Goal: Information Seeking & Learning: Learn about a topic

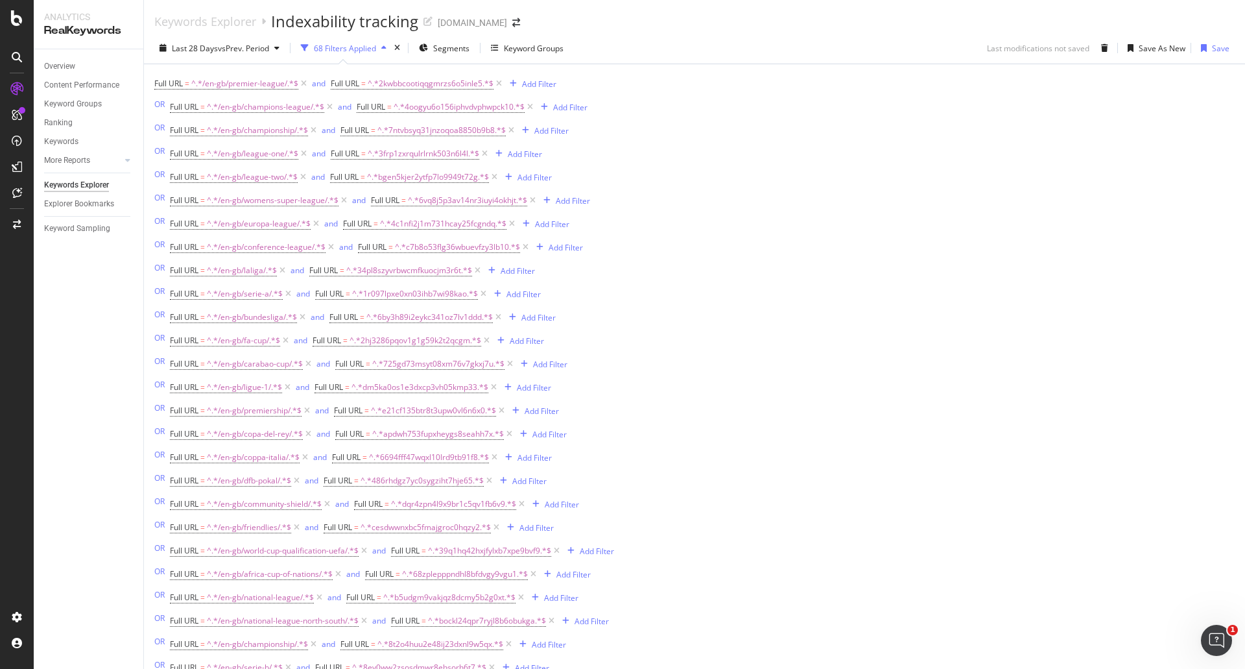
click at [385, 45] on icon "button" at bounding box center [383, 48] width 5 height 8
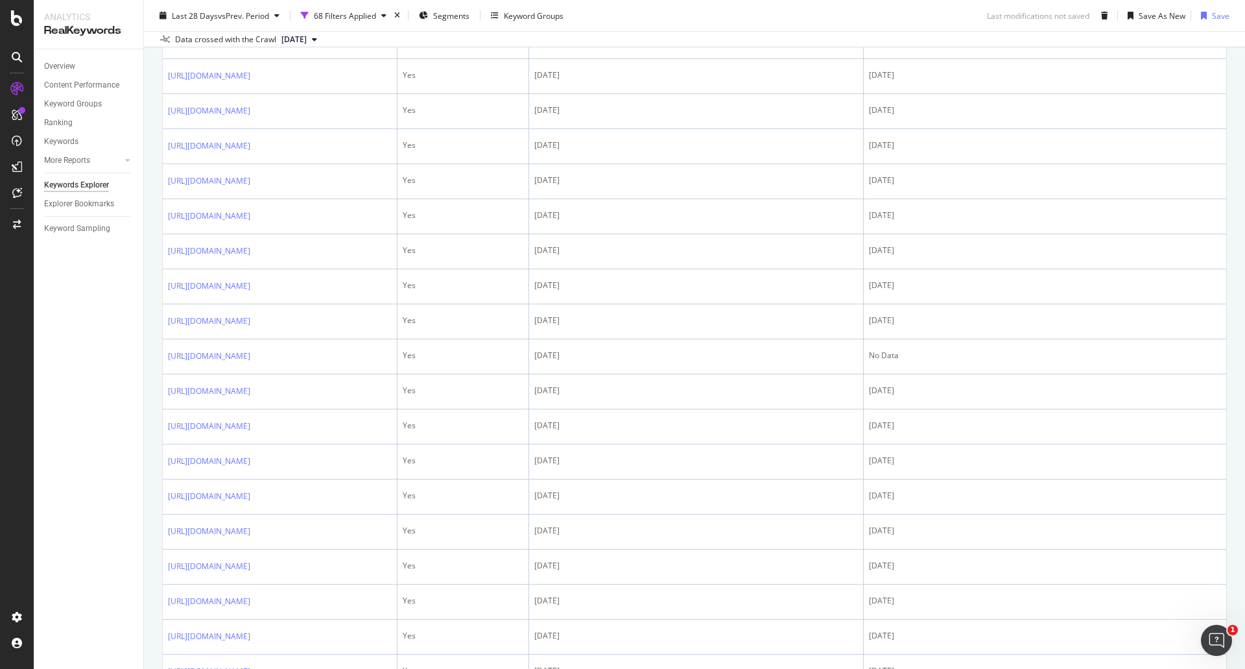
scroll to position [130, 0]
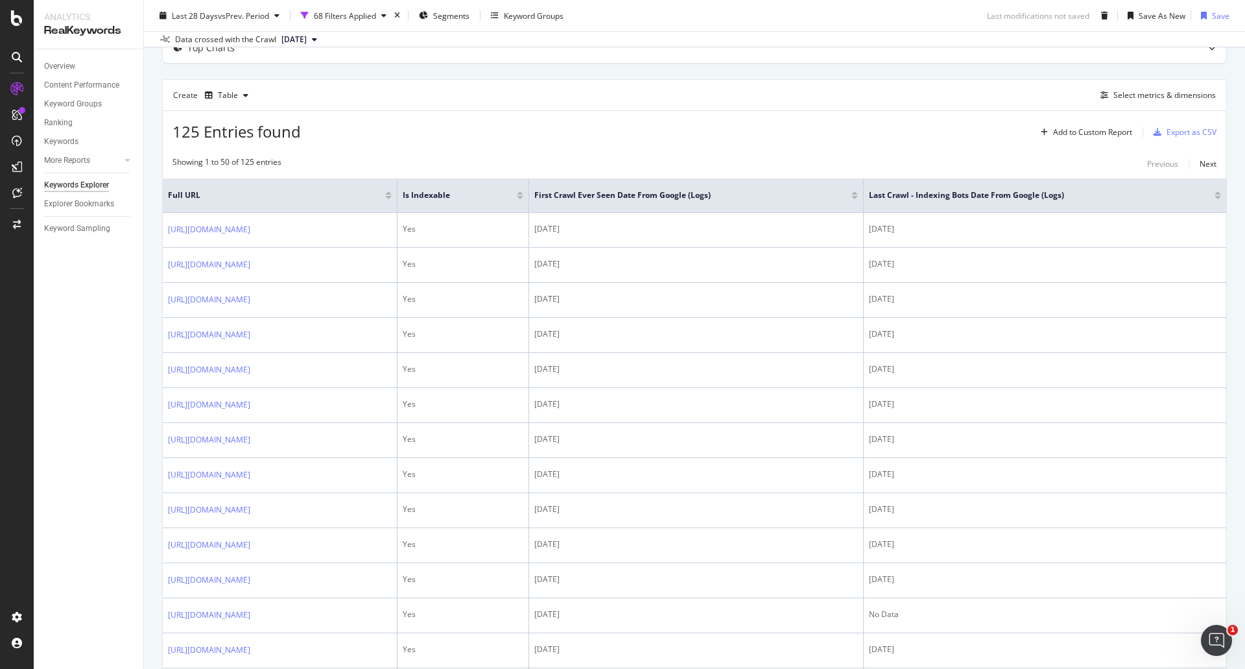
click at [523, 193] on div at bounding box center [520, 192] width 6 height 3
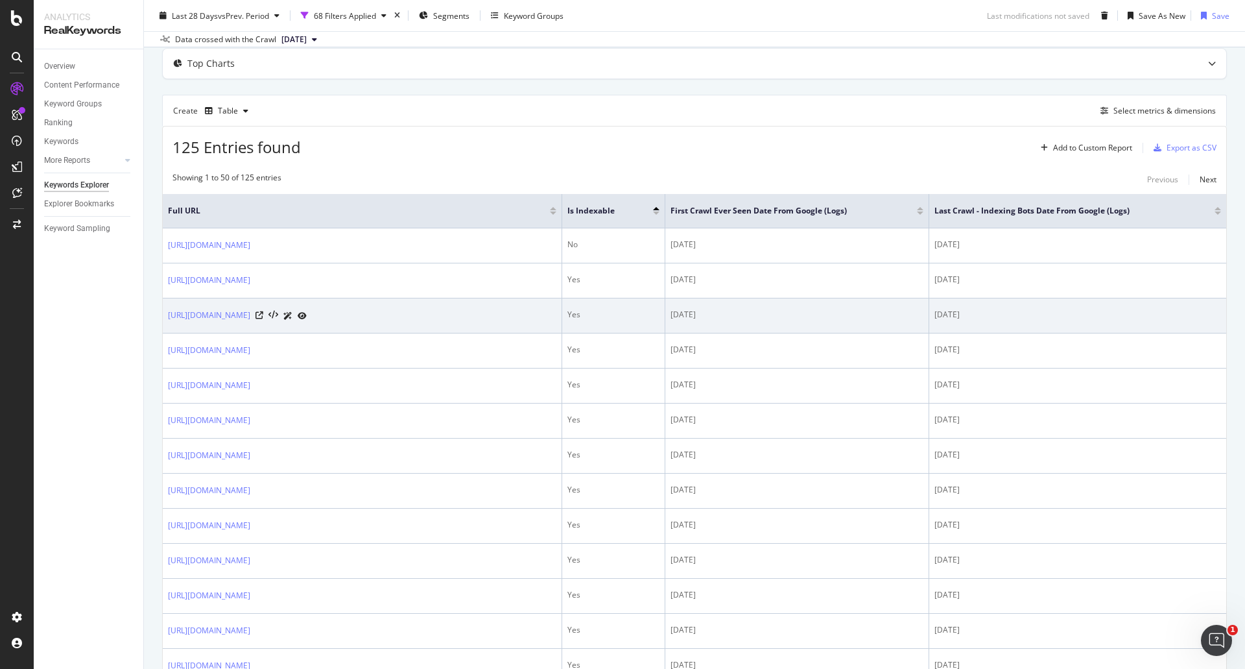
scroll to position [97, 0]
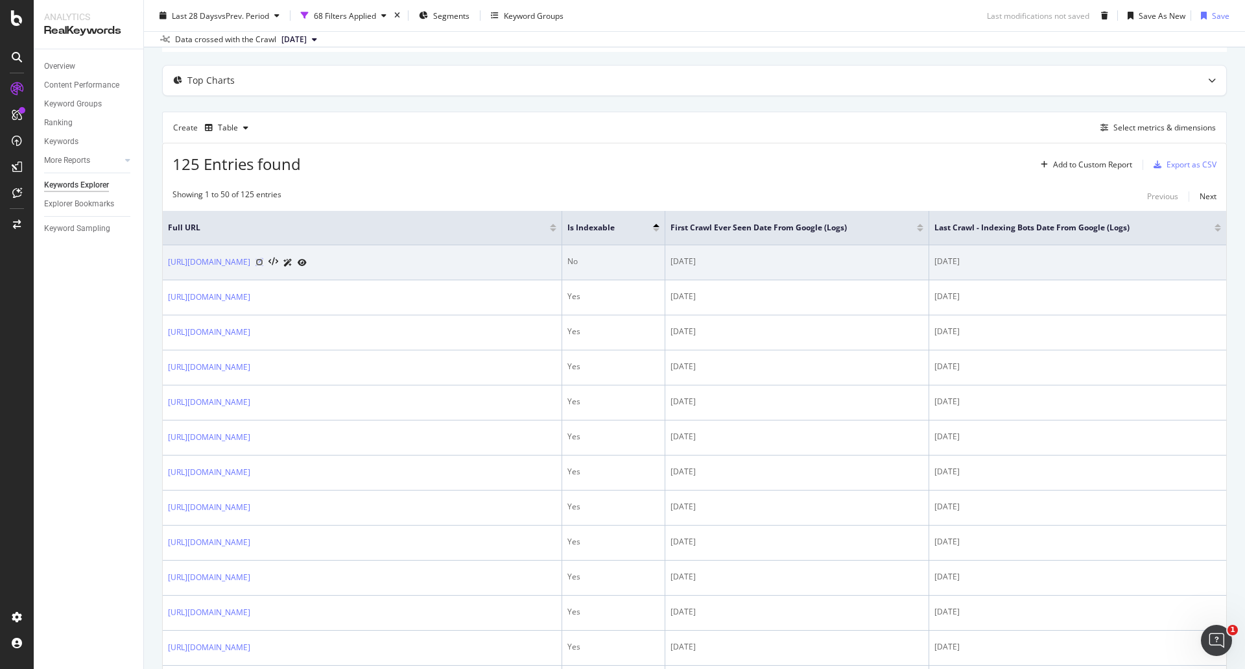
click at [263, 261] on icon at bounding box center [259, 262] width 8 height 8
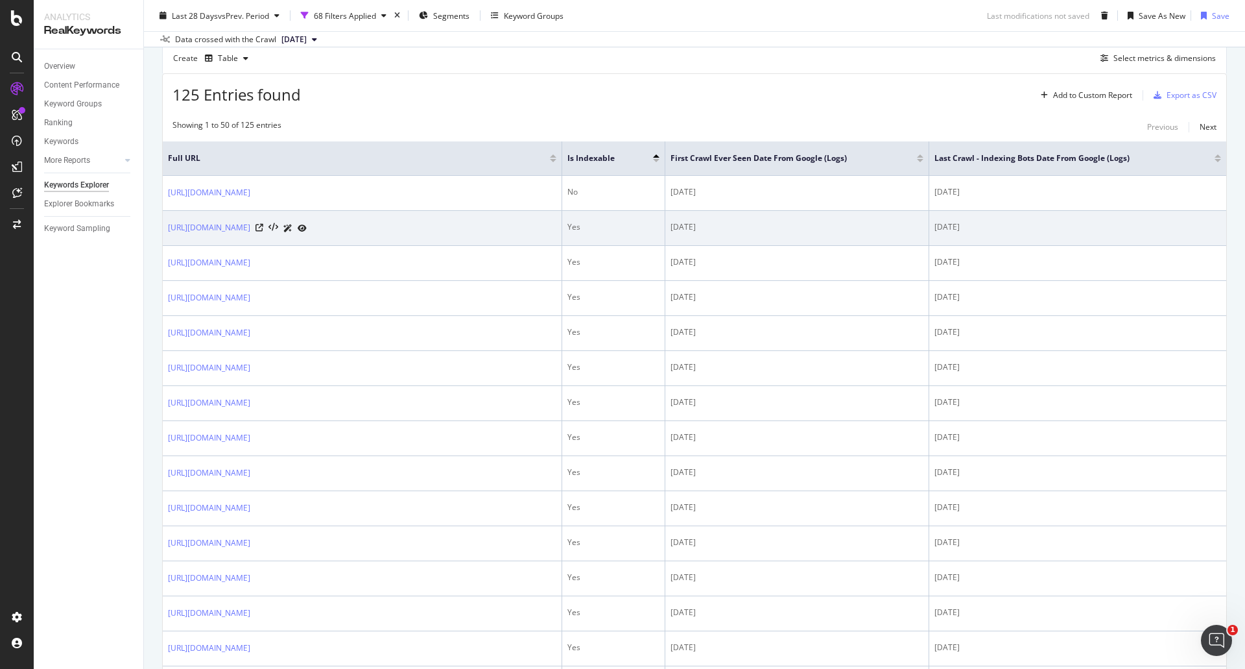
scroll to position [0, 0]
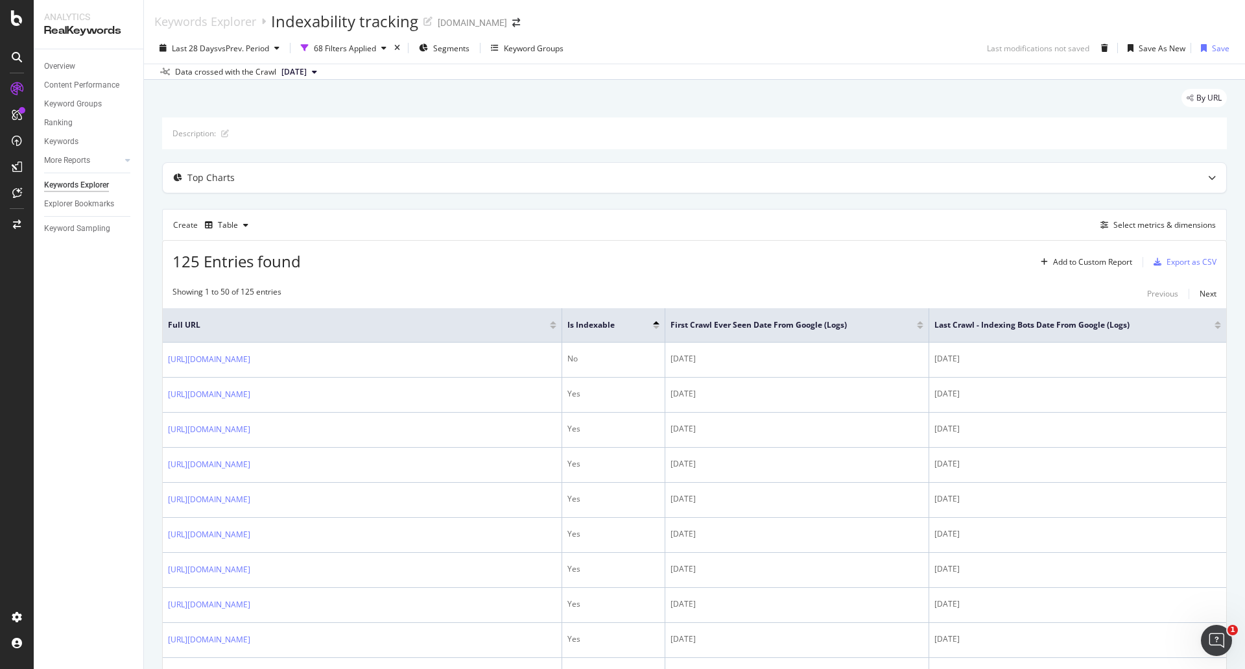
click at [1215, 323] on div at bounding box center [1218, 322] width 6 height 3
click at [307, 71] on span "[DATE]" at bounding box center [293, 72] width 25 height 12
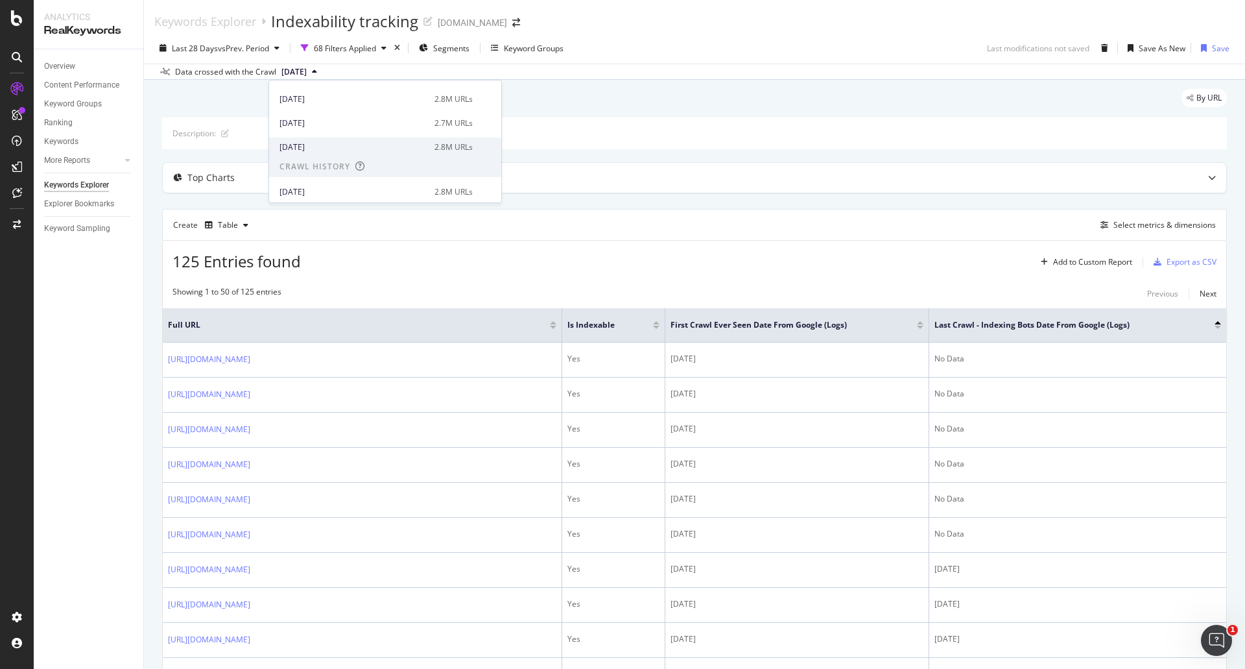
click at [353, 147] on div "[DATE]" at bounding box center [352, 147] width 147 height 12
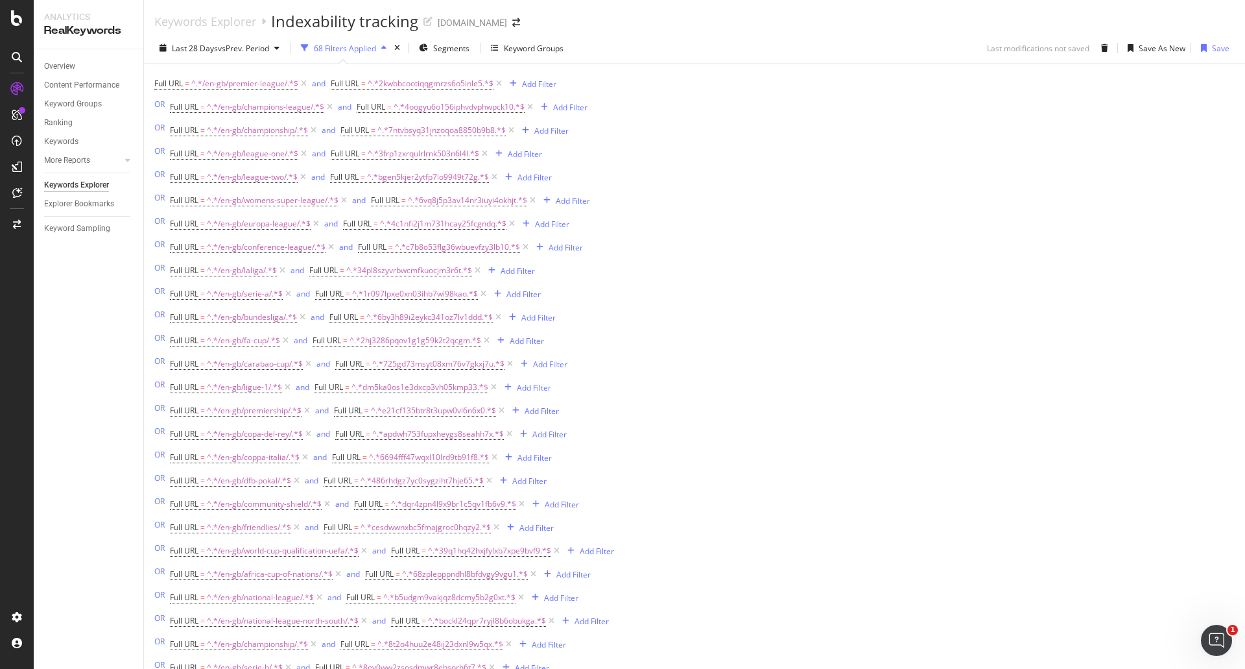
click at [381, 45] on div "button" at bounding box center [384, 48] width 16 height 8
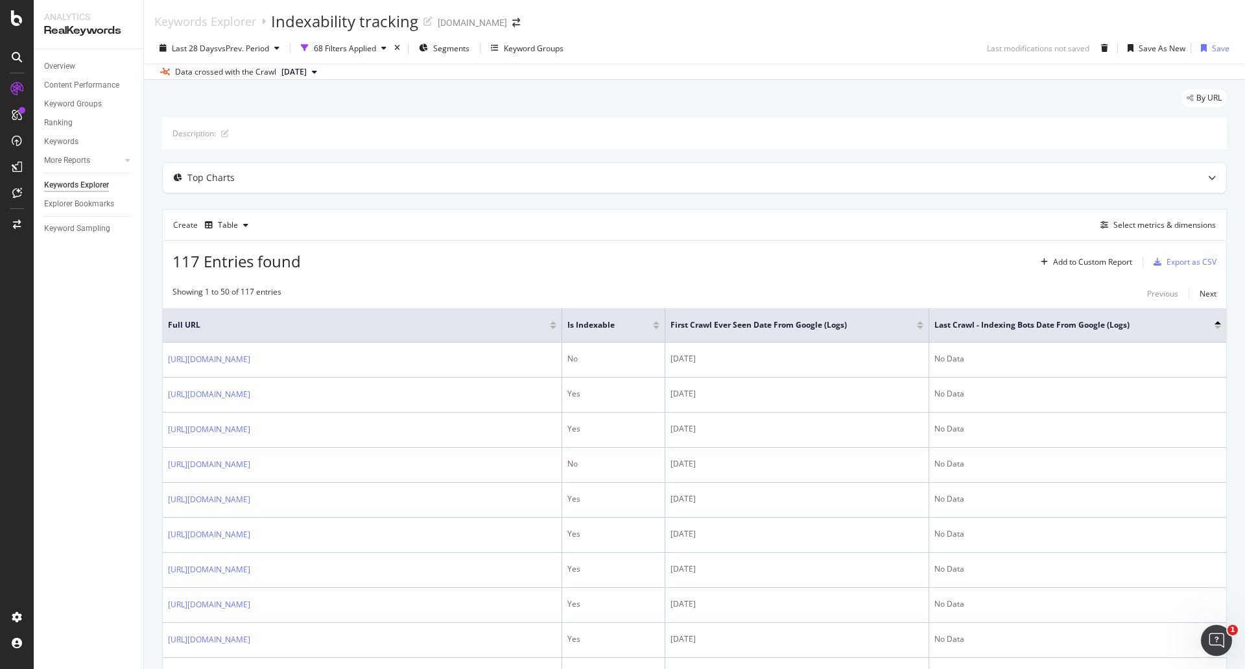
click at [322, 71] on button "[DATE]" at bounding box center [299, 72] width 46 height 16
click at [334, 120] on div "[DATE]" at bounding box center [352, 116] width 147 height 12
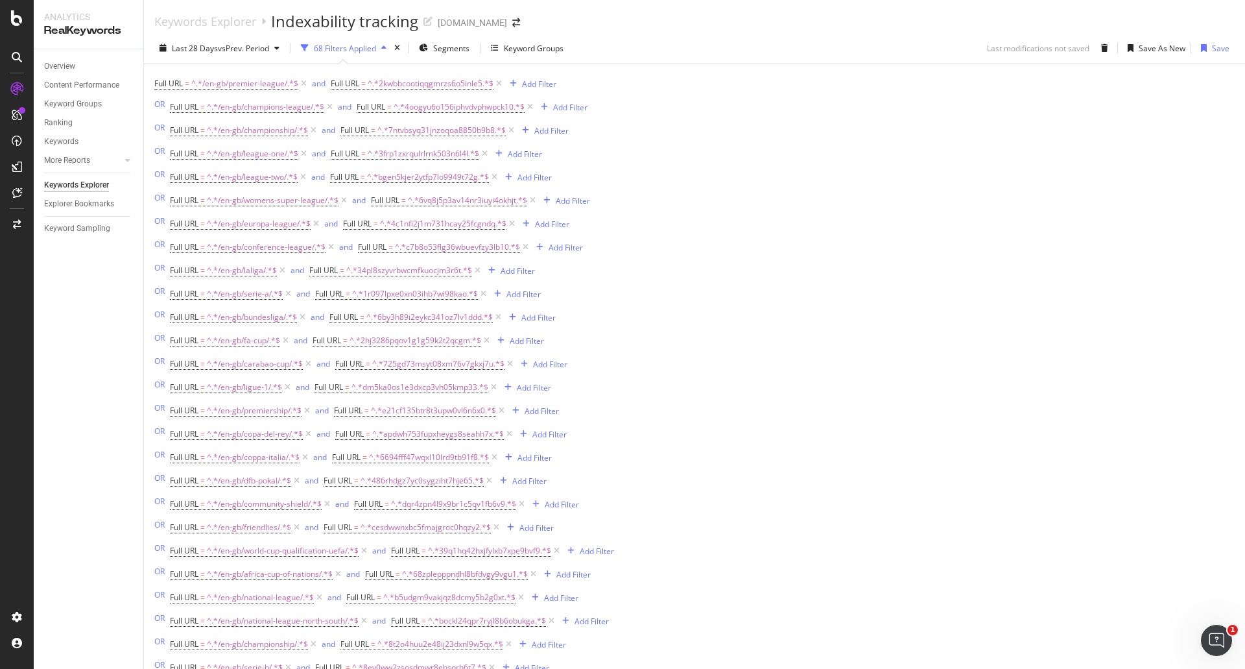
click at [386, 46] on icon "button" at bounding box center [383, 48] width 5 height 8
